Goal: Task Accomplishment & Management: Manage account settings

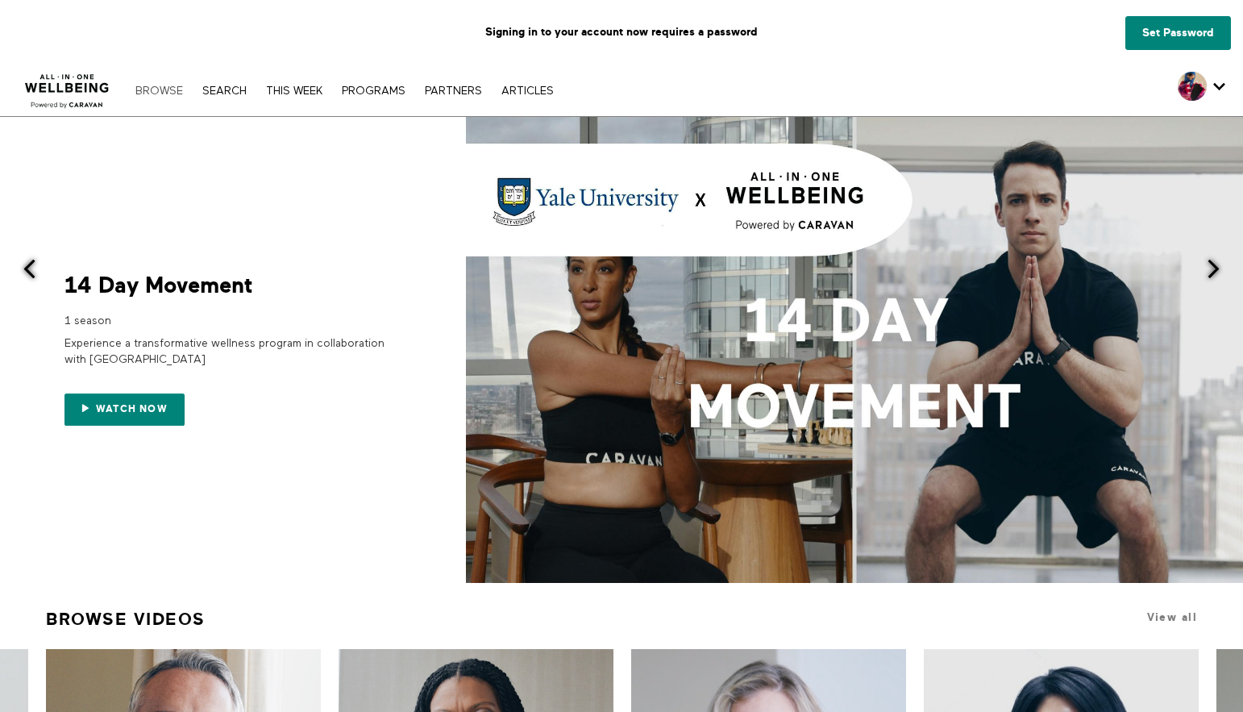
click at [172, 87] on link "Browse" at bounding box center [159, 90] width 64 height 11
click at [1184, 34] on link "Set Password" at bounding box center [1178, 33] width 106 height 34
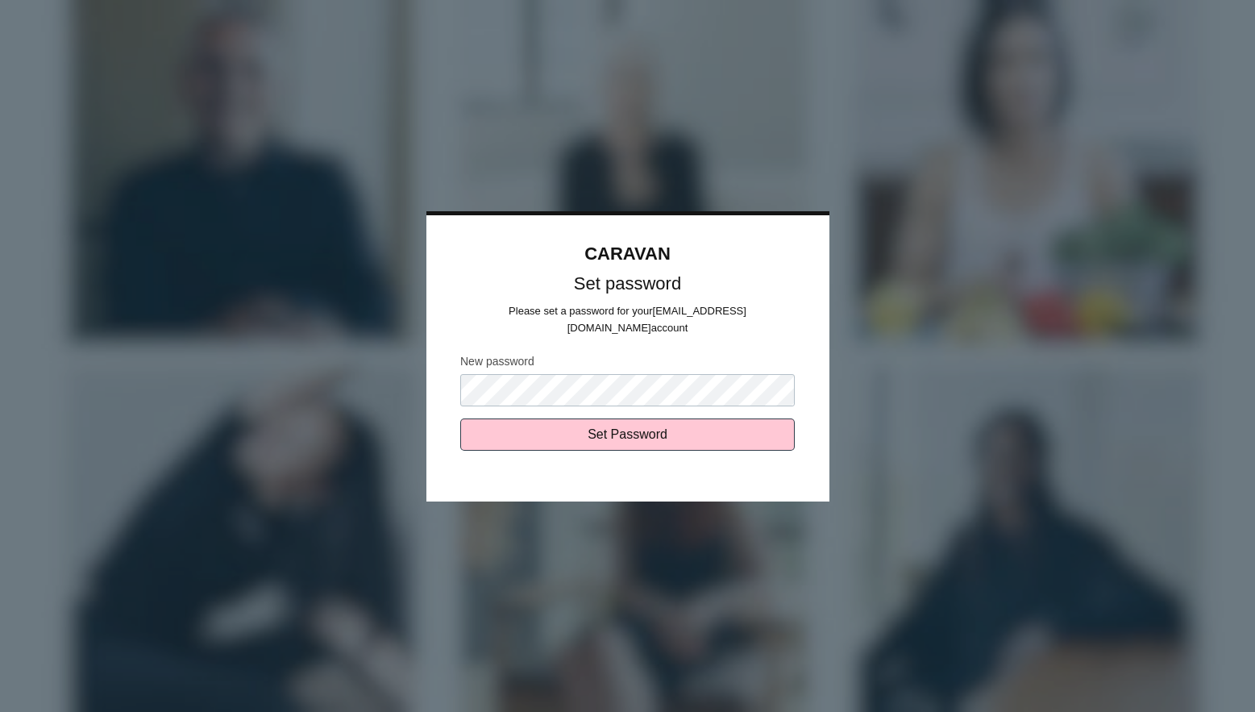
click at [0, 0] on com-1password-button at bounding box center [0, 0] width 0 height 0
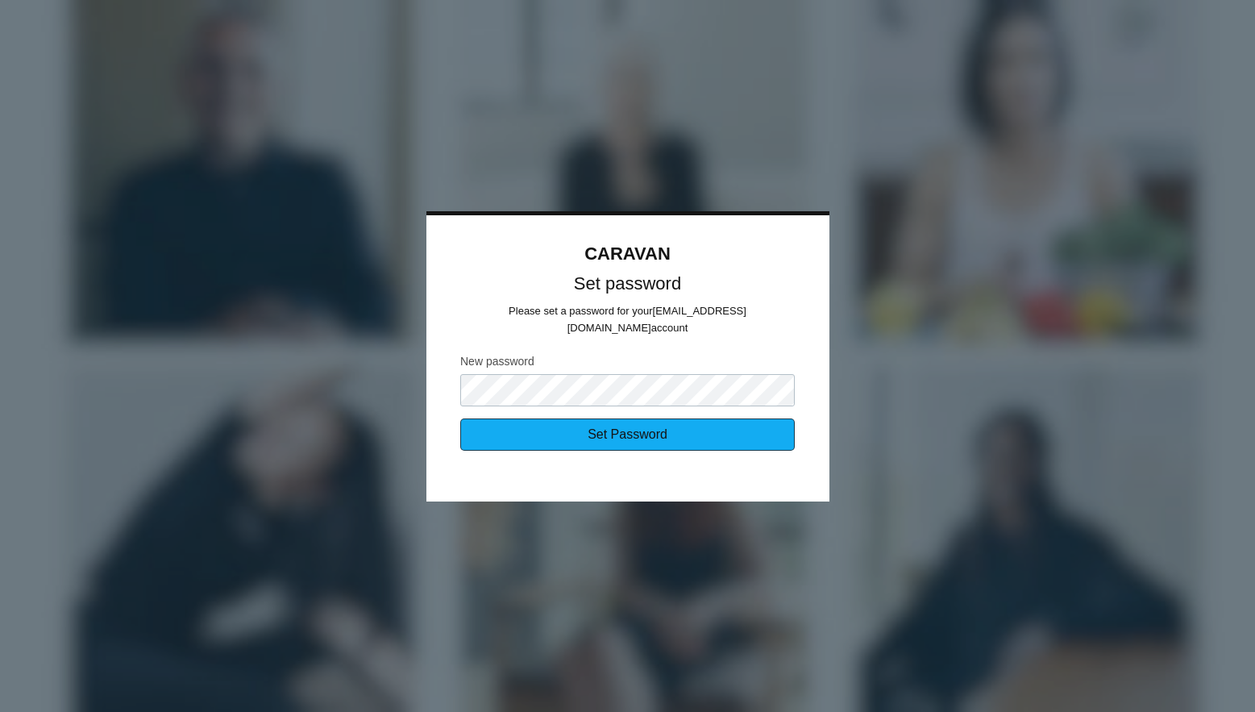
click at [658, 432] on input "Set Password" at bounding box center [627, 434] width 335 height 32
type input "Sending..."
